Goal: Contribute content

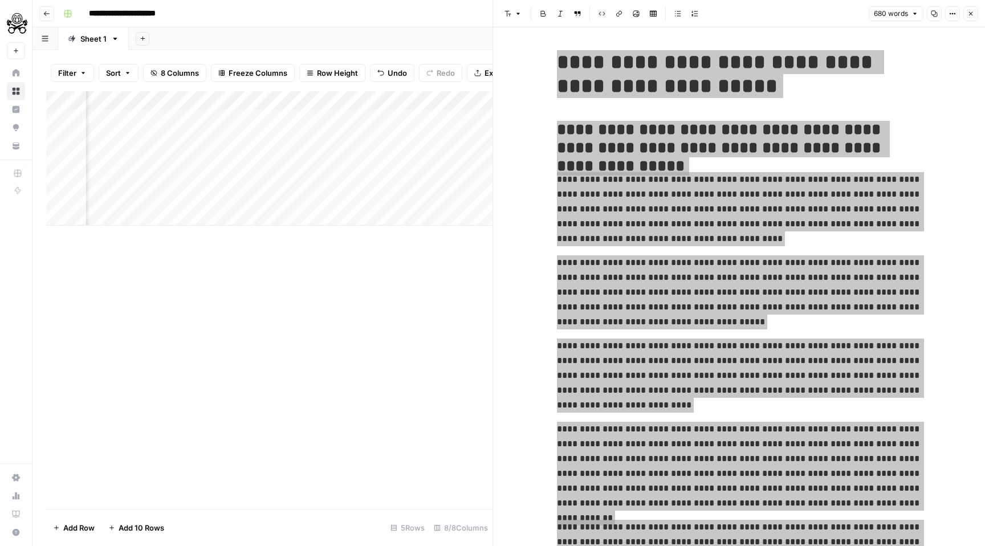
scroll to position [496, 0]
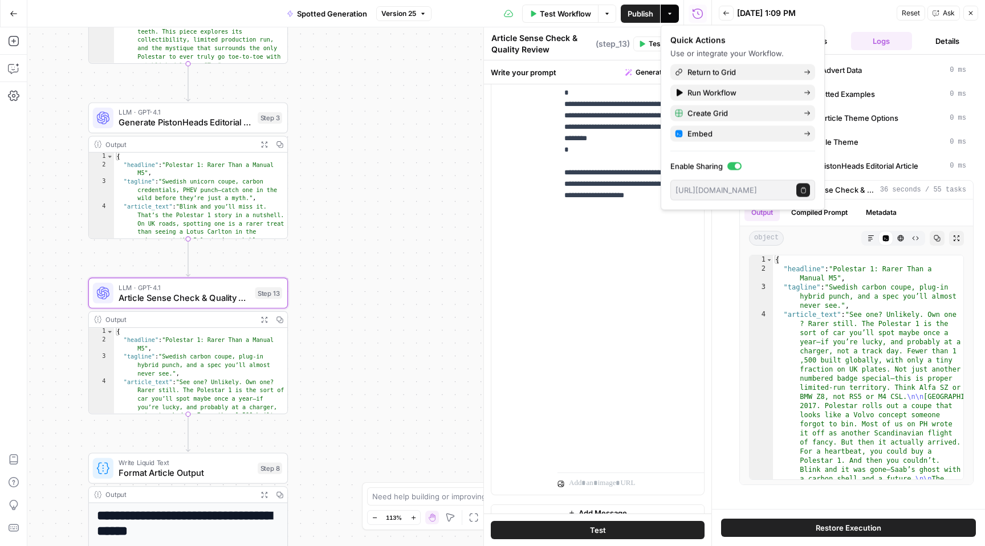
scroll to position [365, 0]
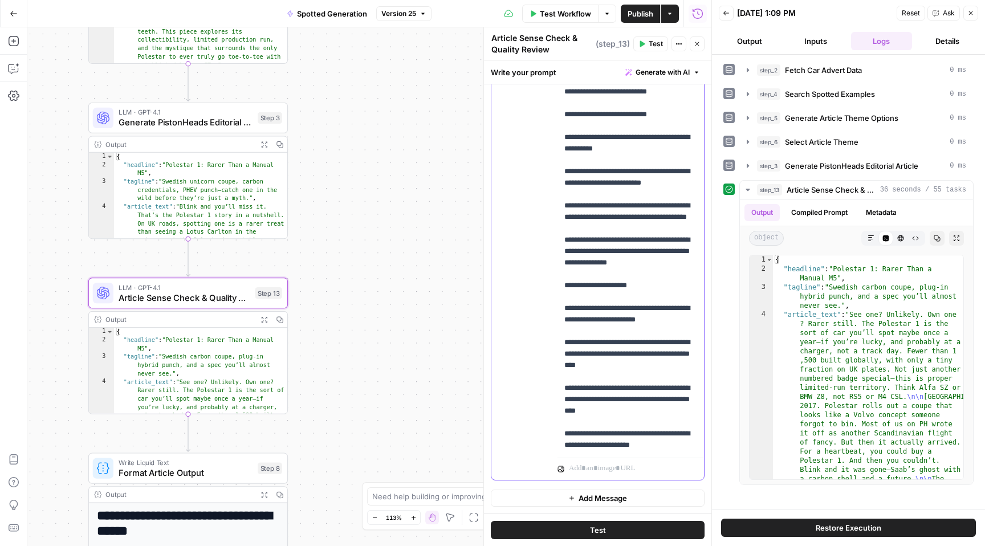
scroll to position [527, 1]
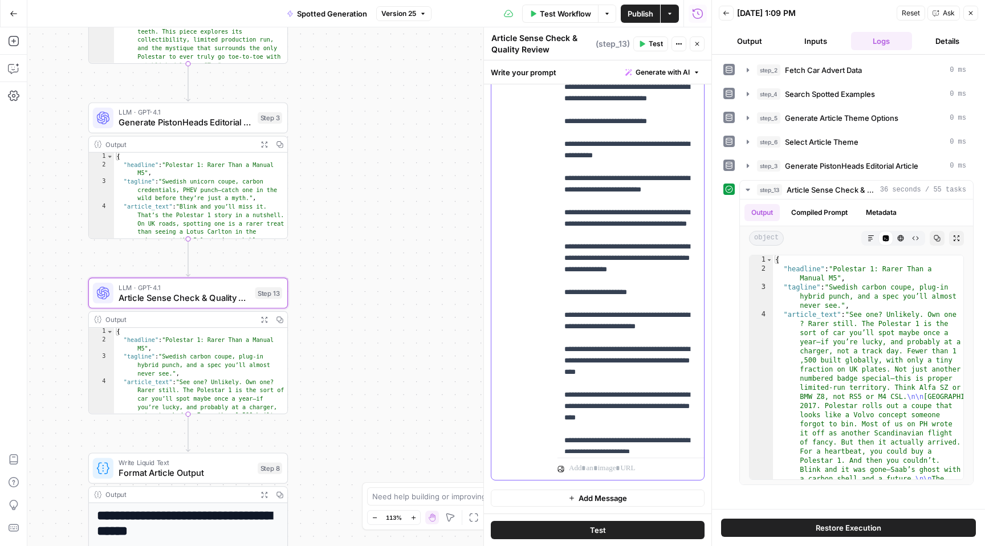
click at [642, 14] on span "Publish" at bounding box center [640, 13] width 26 height 11
